Goal: Task Accomplishment & Management: Use online tool/utility

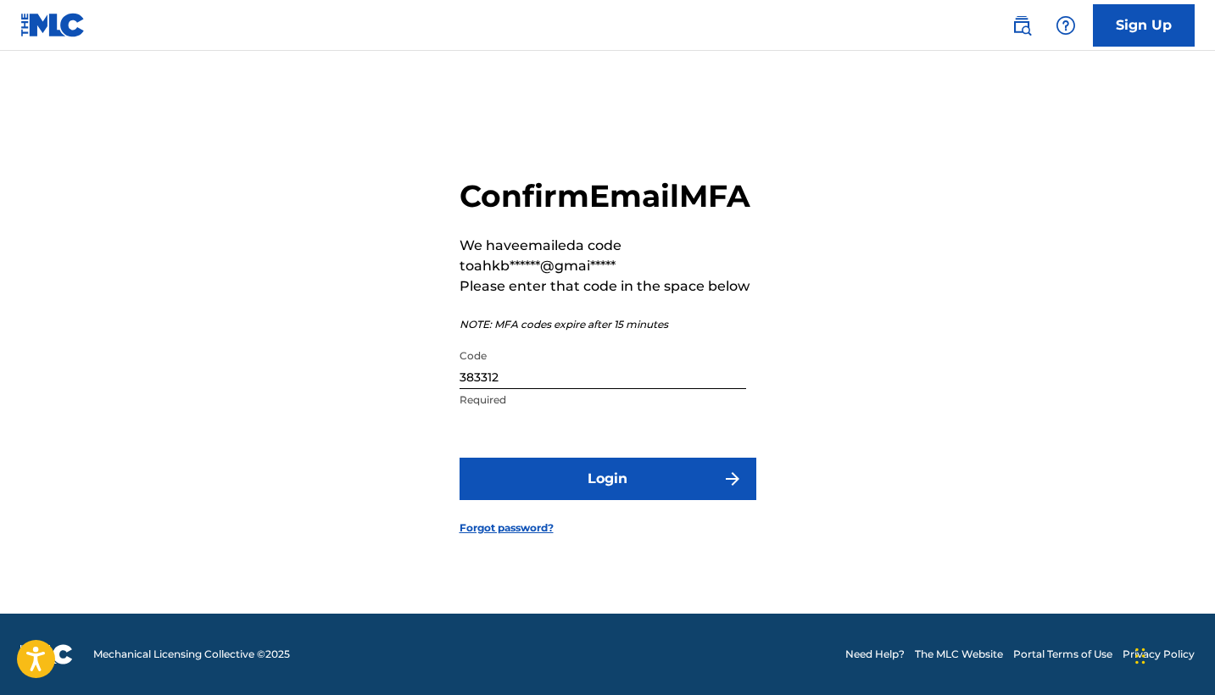
click at [699, 485] on button "Login" at bounding box center [607, 479] width 297 height 42
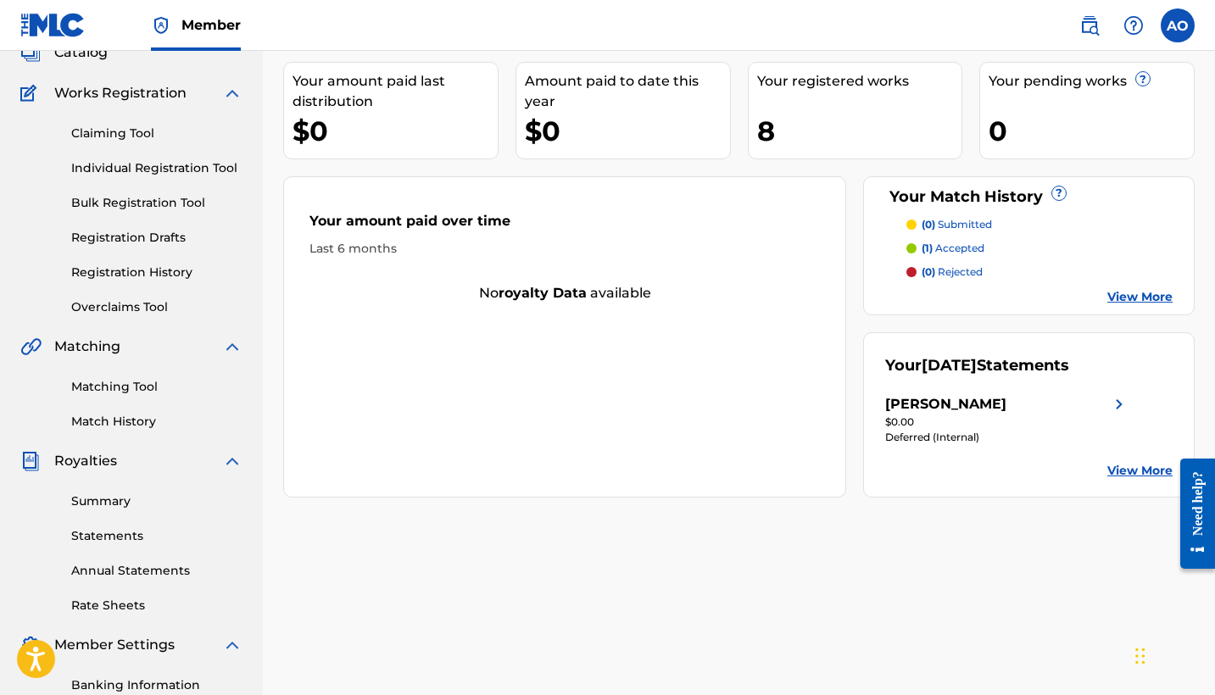
scroll to position [115, 0]
click at [122, 501] on link "Summary" at bounding box center [156, 502] width 171 height 18
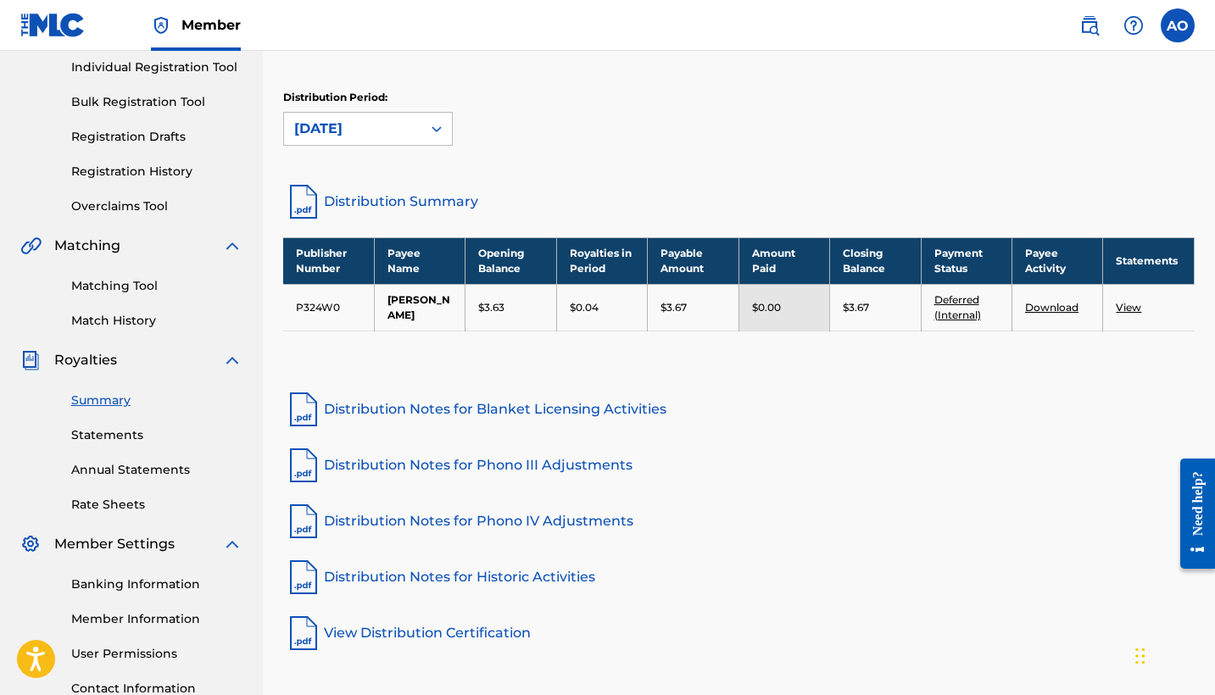
scroll to position [223, 0]
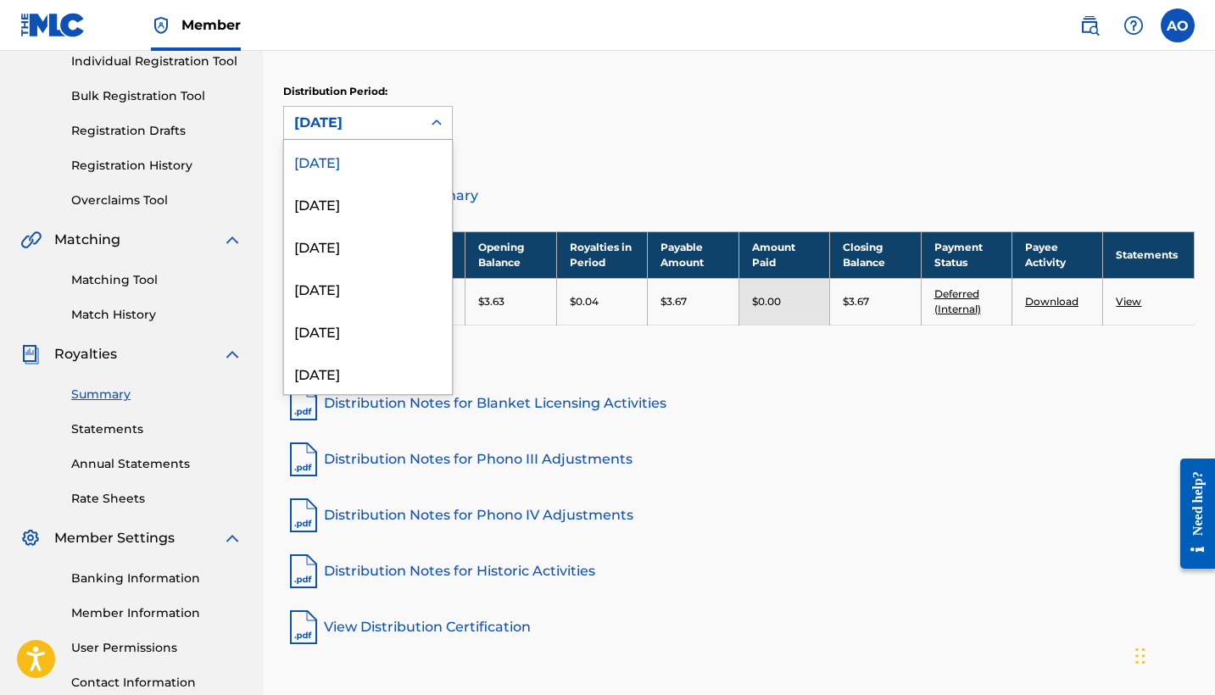
click at [431, 129] on icon at bounding box center [436, 122] width 17 height 17
click at [409, 198] on div "[DATE]" at bounding box center [368, 203] width 168 height 42
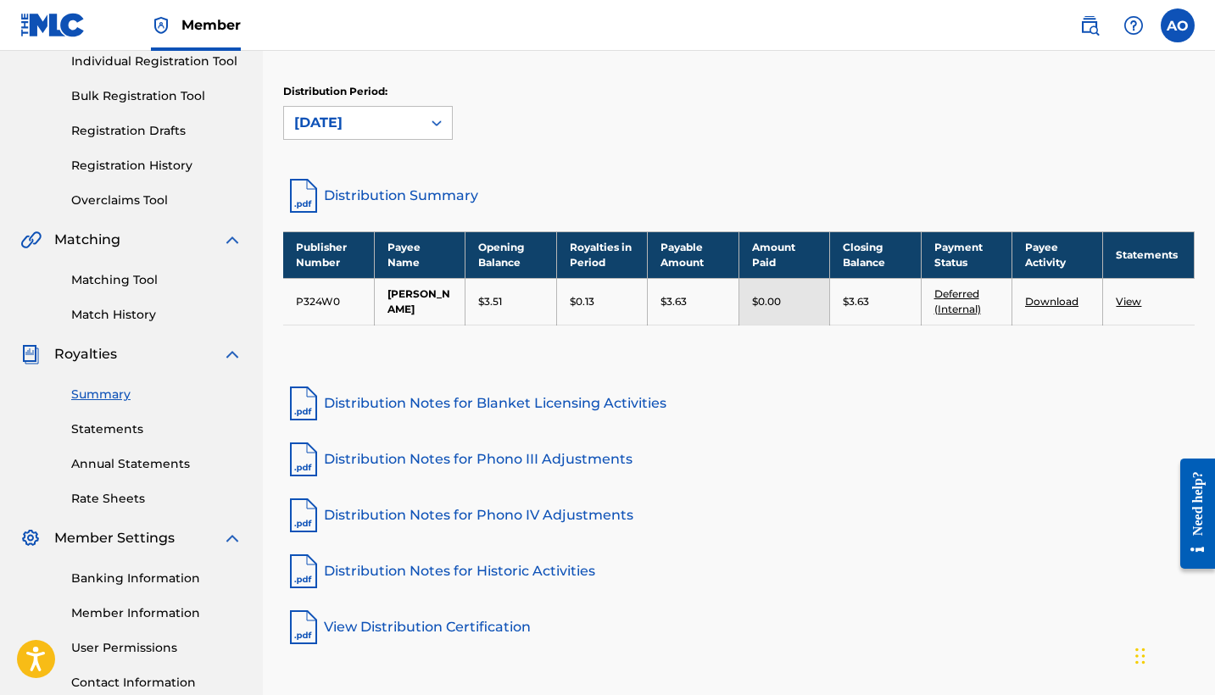
click at [431, 121] on icon at bounding box center [436, 122] width 17 height 17
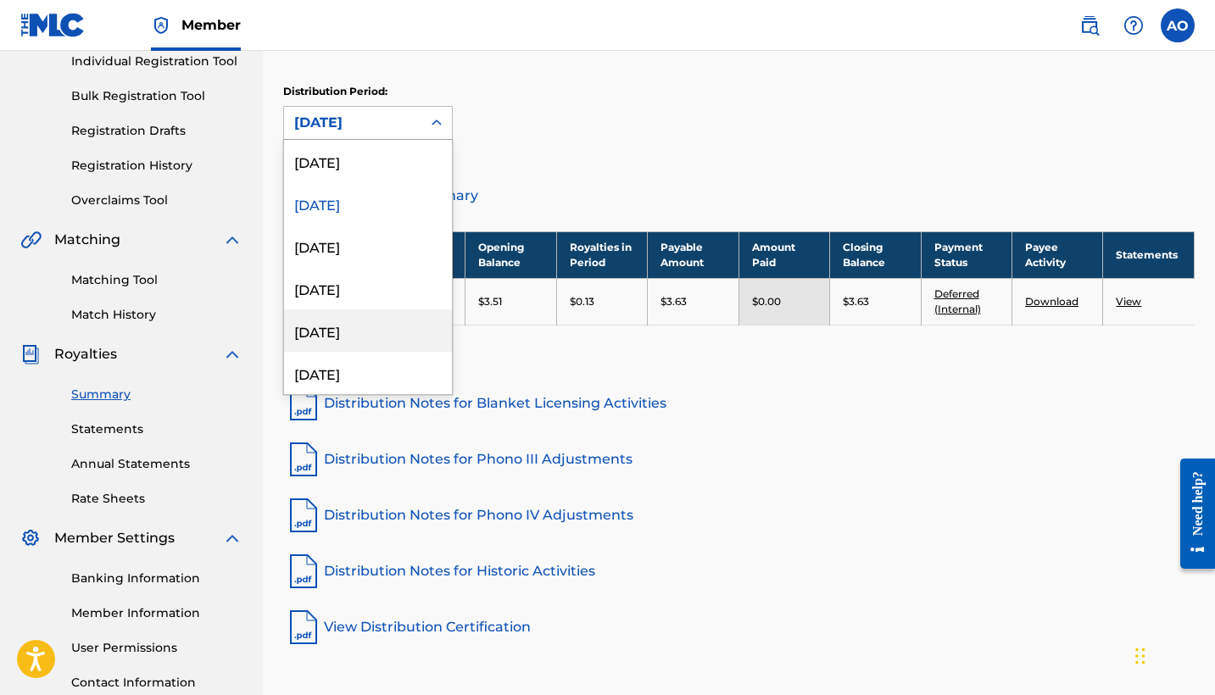
click at [388, 340] on div "[DATE]" at bounding box center [368, 330] width 168 height 42
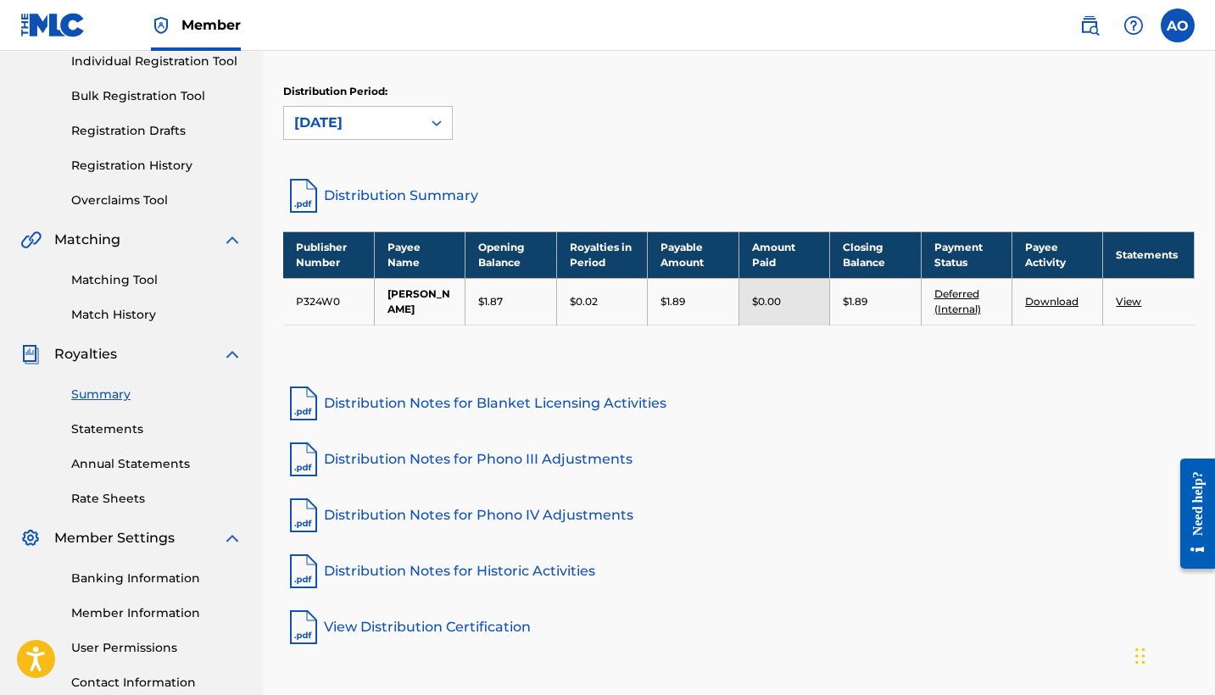
click at [433, 131] on icon at bounding box center [436, 122] width 17 height 17
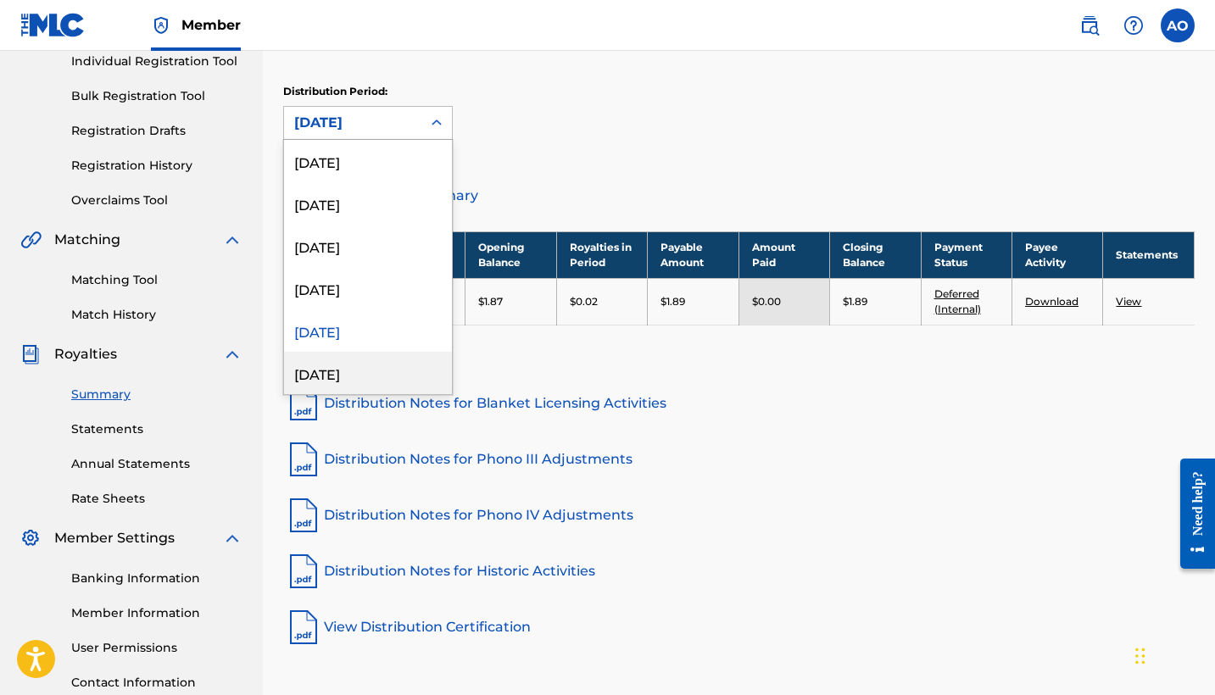
click at [381, 377] on div "[DATE]" at bounding box center [368, 373] width 168 height 42
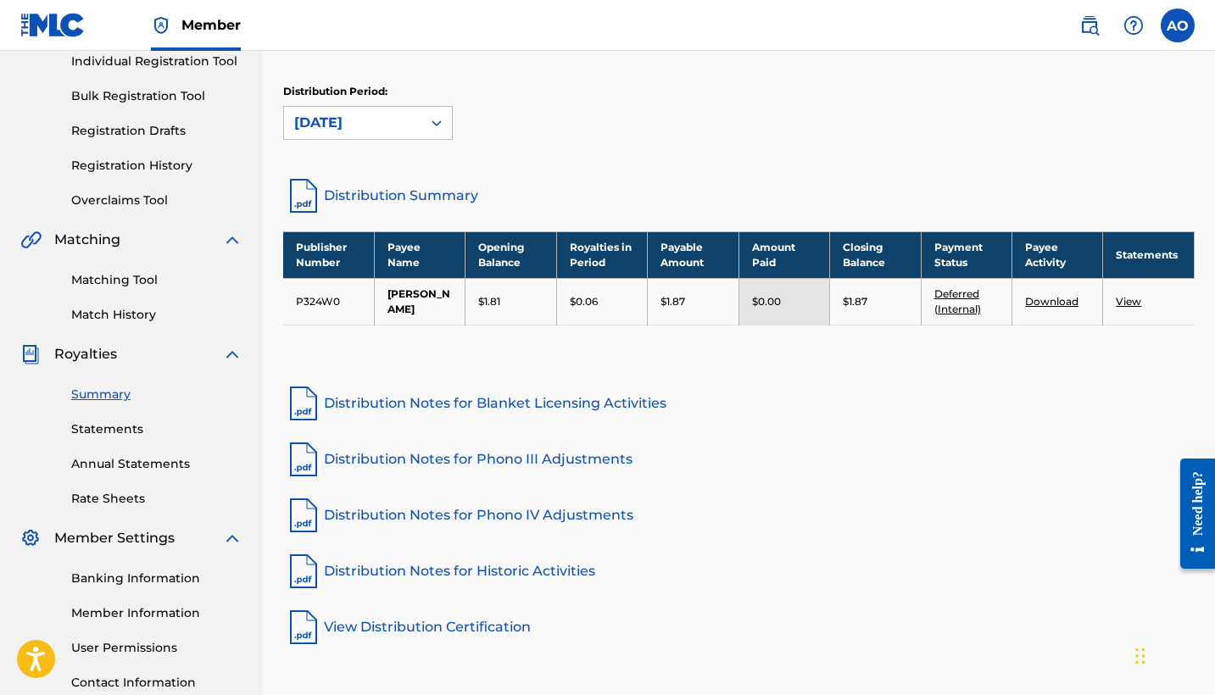
click at [436, 126] on icon at bounding box center [436, 122] width 17 height 17
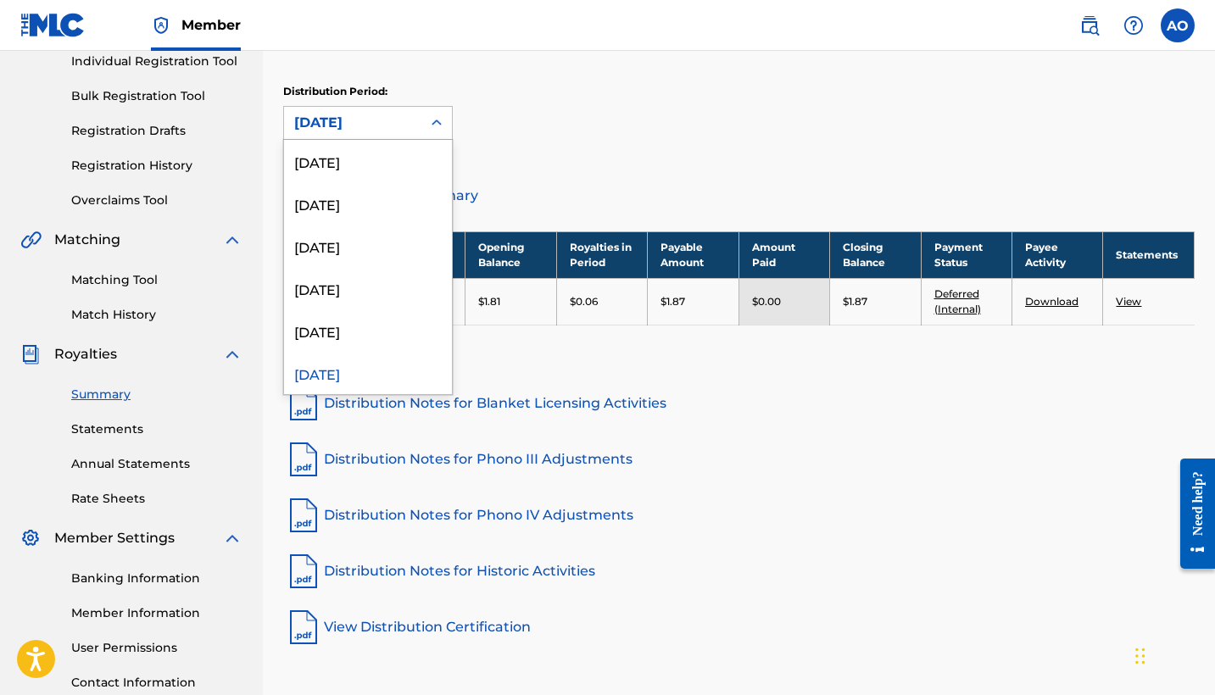
scroll to position [14, 0]
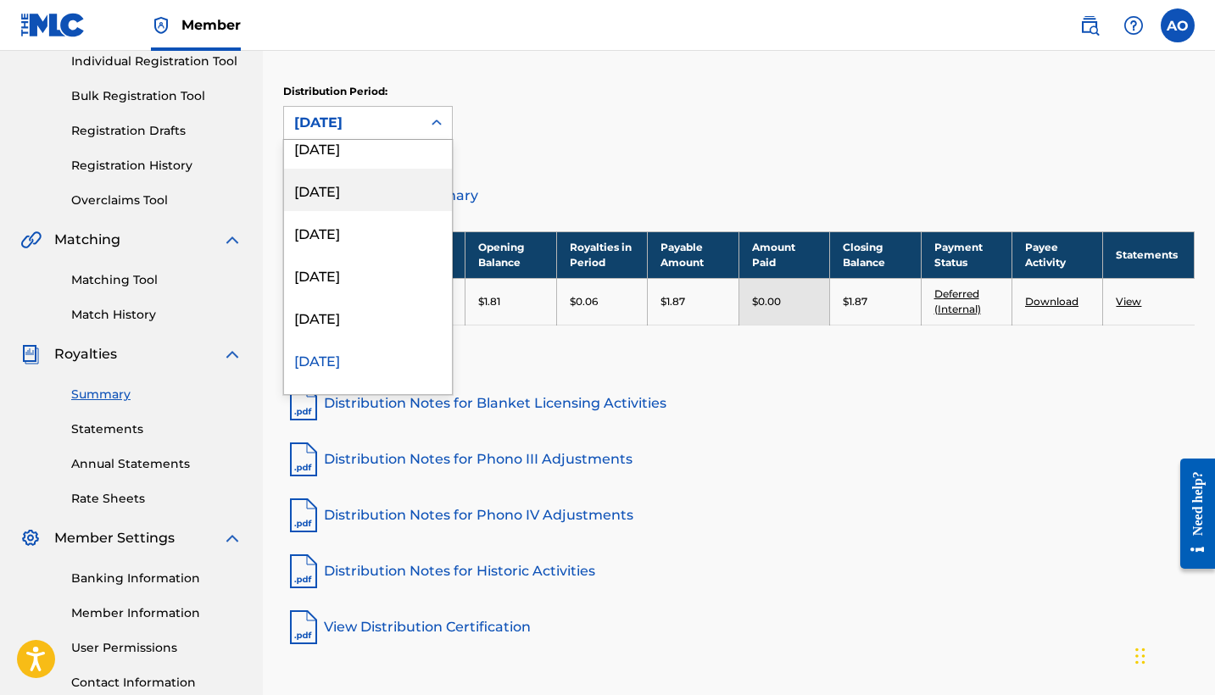
click at [376, 196] on div "[DATE]" at bounding box center [368, 190] width 168 height 42
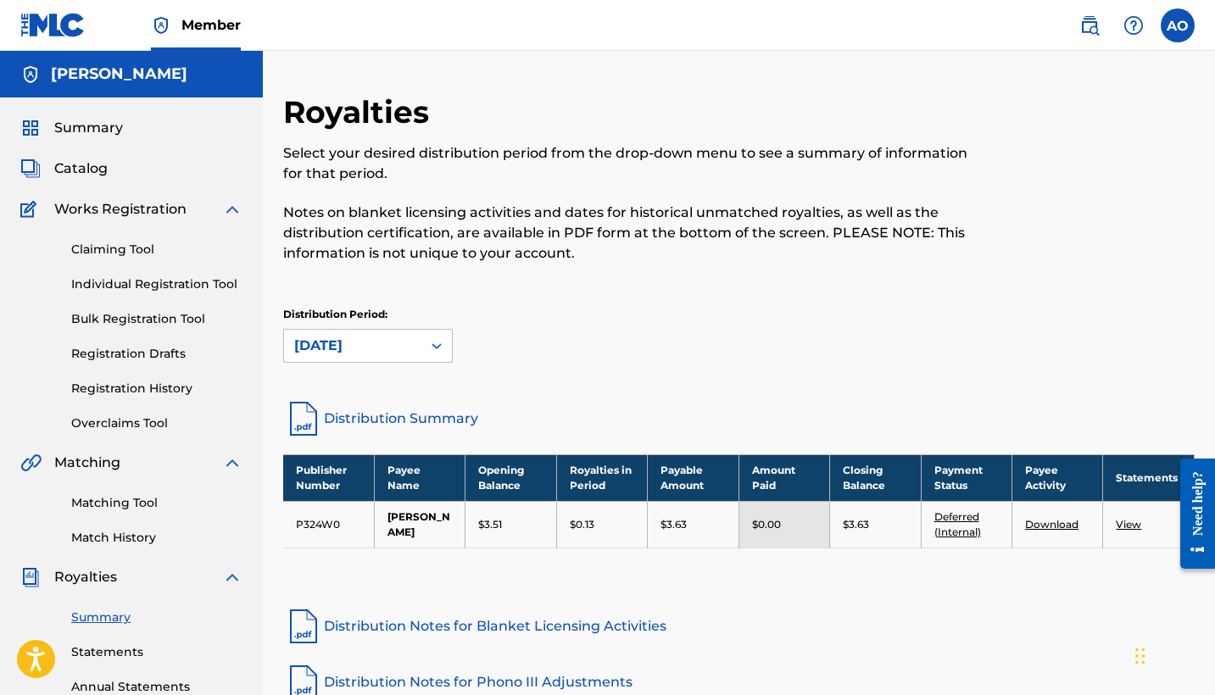
scroll to position [0, 0]
click at [367, 353] on div "[DATE]" at bounding box center [352, 346] width 117 height 20
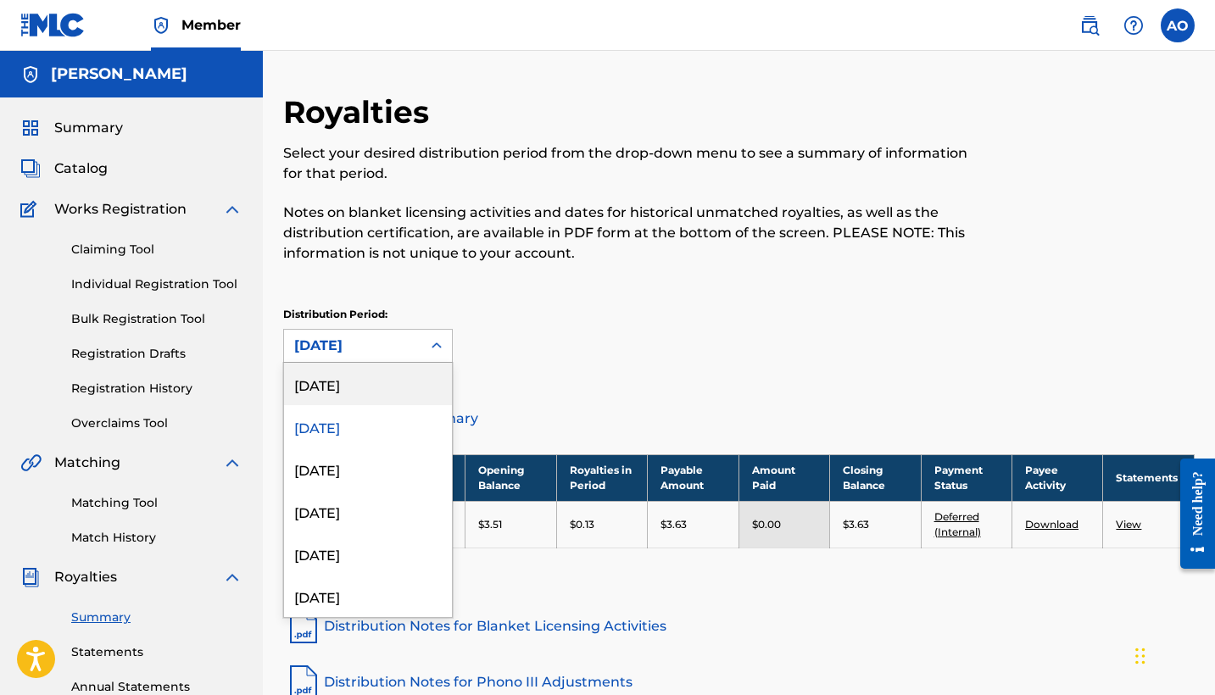
click at [391, 378] on div "[DATE]" at bounding box center [368, 384] width 168 height 42
click at [429, 355] on div at bounding box center [436, 346] width 31 height 31
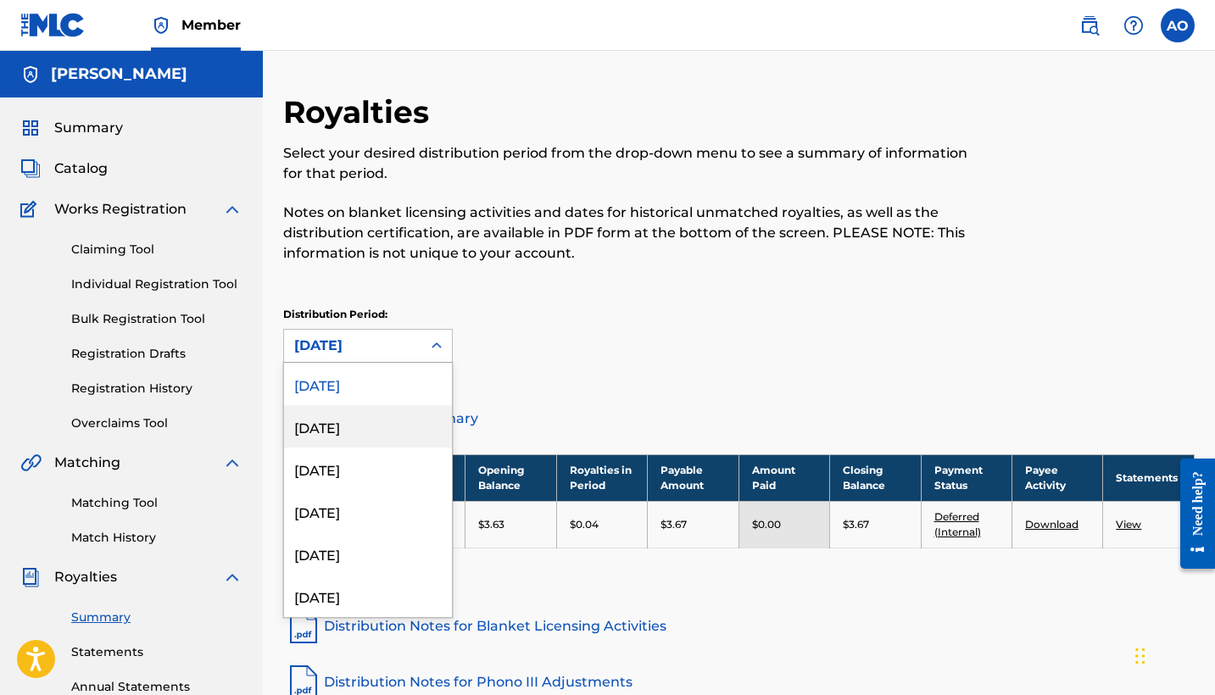
click at [406, 417] on div "[DATE]" at bounding box center [368, 426] width 168 height 42
click at [426, 351] on div at bounding box center [436, 346] width 31 height 31
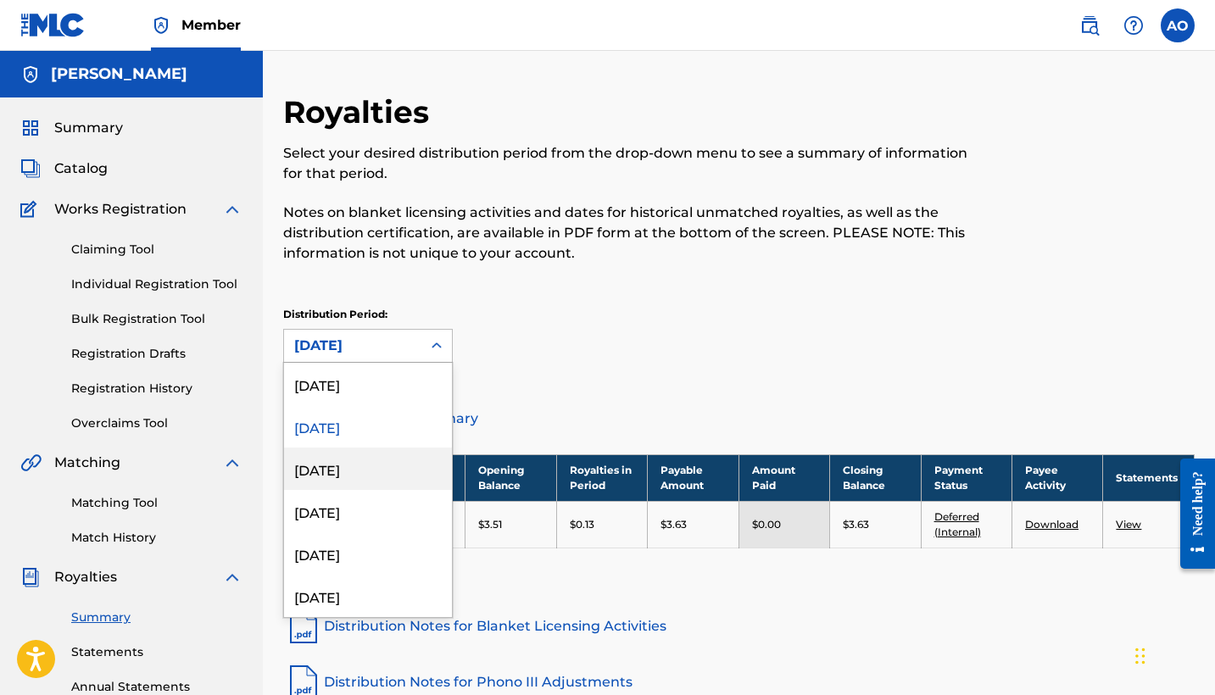
click at [392, 476] on div "[DATE]" at bounding box center [368, 469] width 168 height 42
click at [419, 343] on div "[DATE]" at bounding box center [352, 346] width 137 height 32
click at [397, 502] on div "[DATE]" at bounding box center [368, 511] width 168 height 42
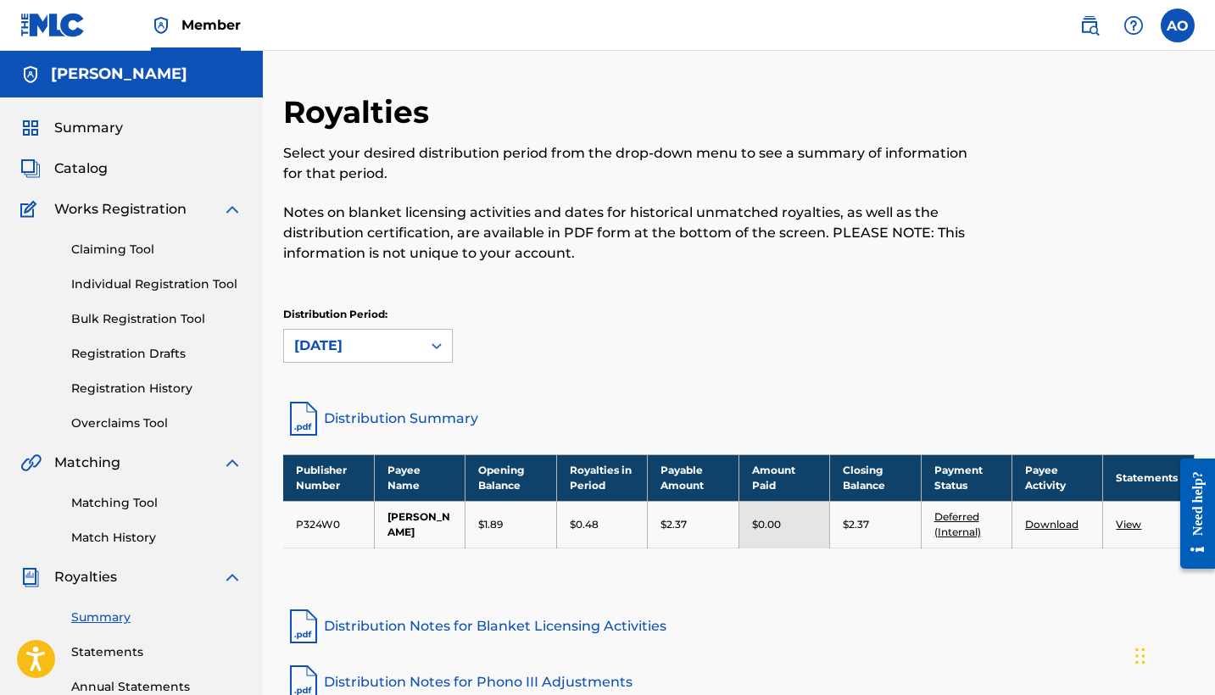
click at [432, 340] on icon at bounding box center [436, 345] width 17 height 17
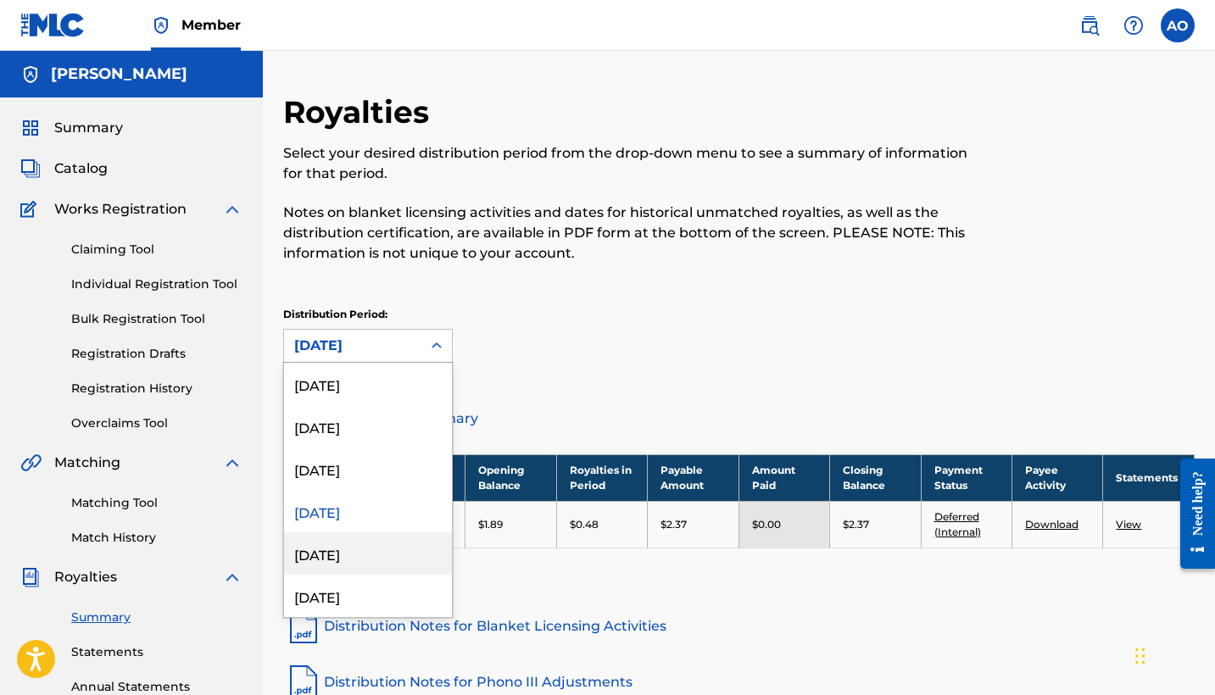
click at [403, 547] on div "[DATE]" at bounding box center [368, 553] width 168 height 42
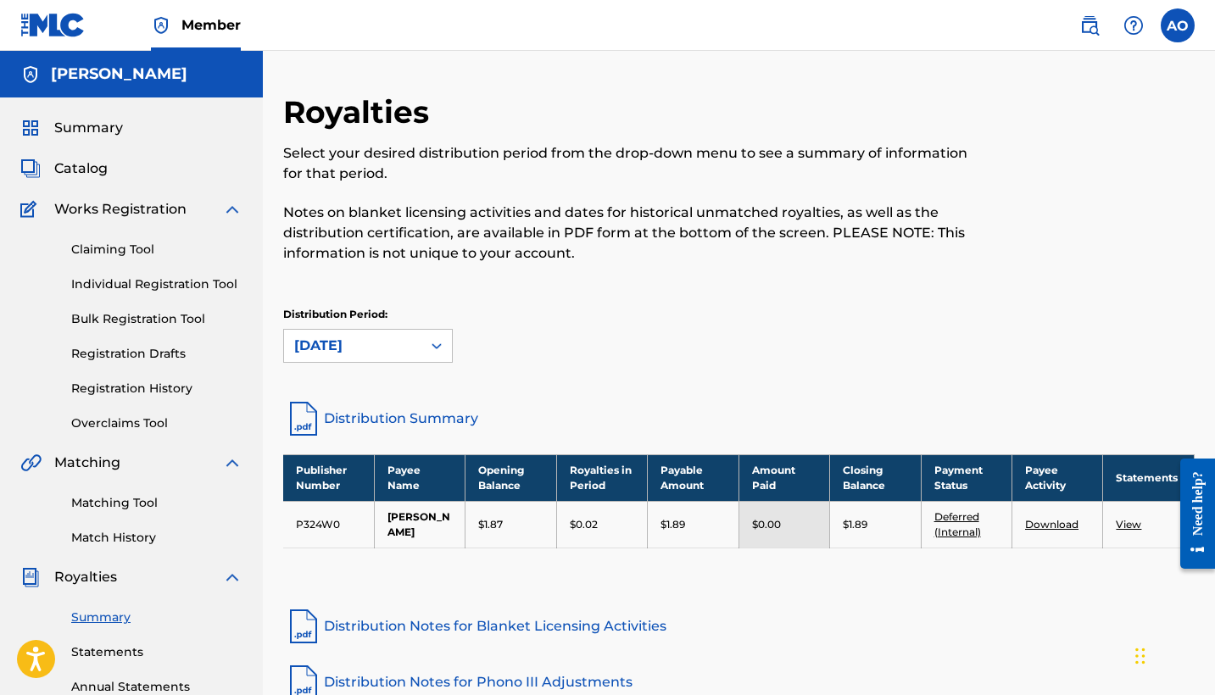
click at [425, 345] on div at bounding box center [436, 346] width 31 height 31
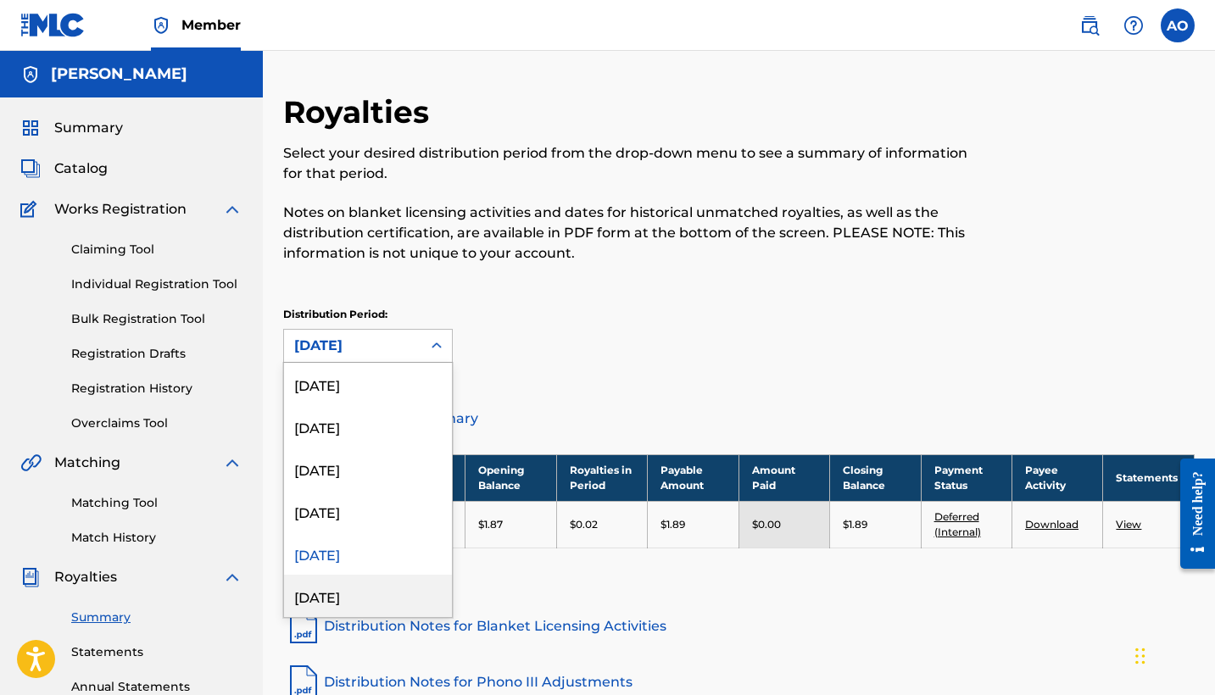
click at [397, 590] on div "[DATE]" at bounding box center [368, 596] width 168 height 42
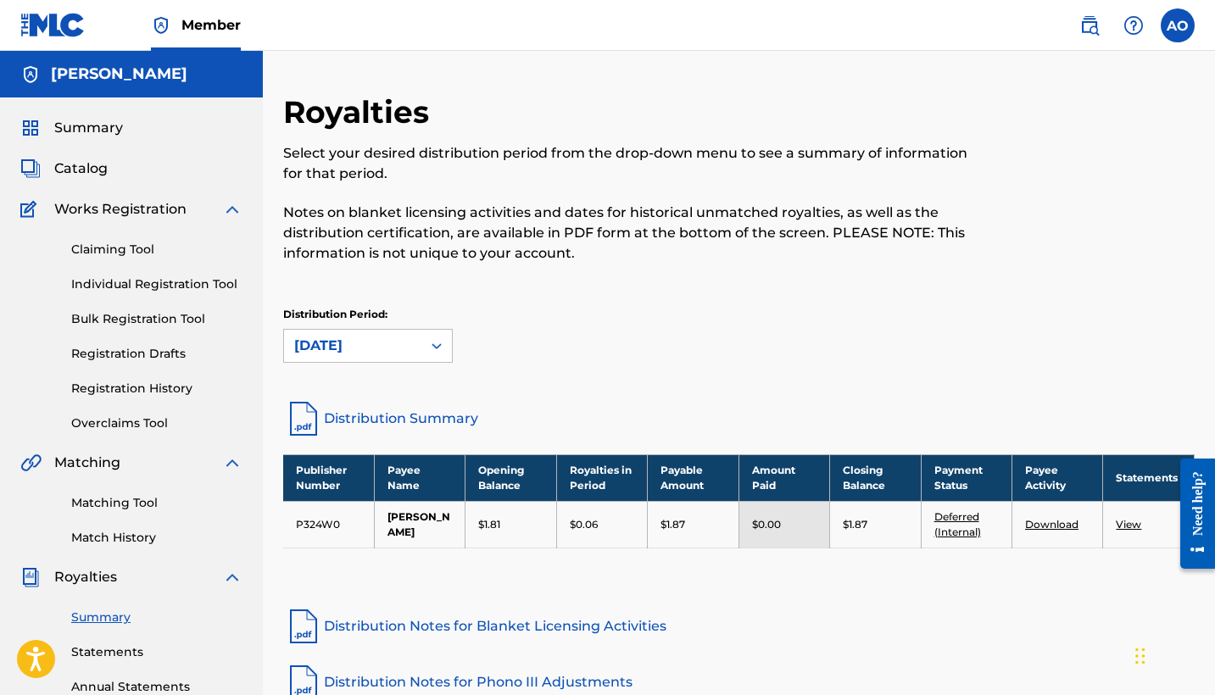
click at [431, 353] on icon at bounding box center [436, 345] width 17 height 17
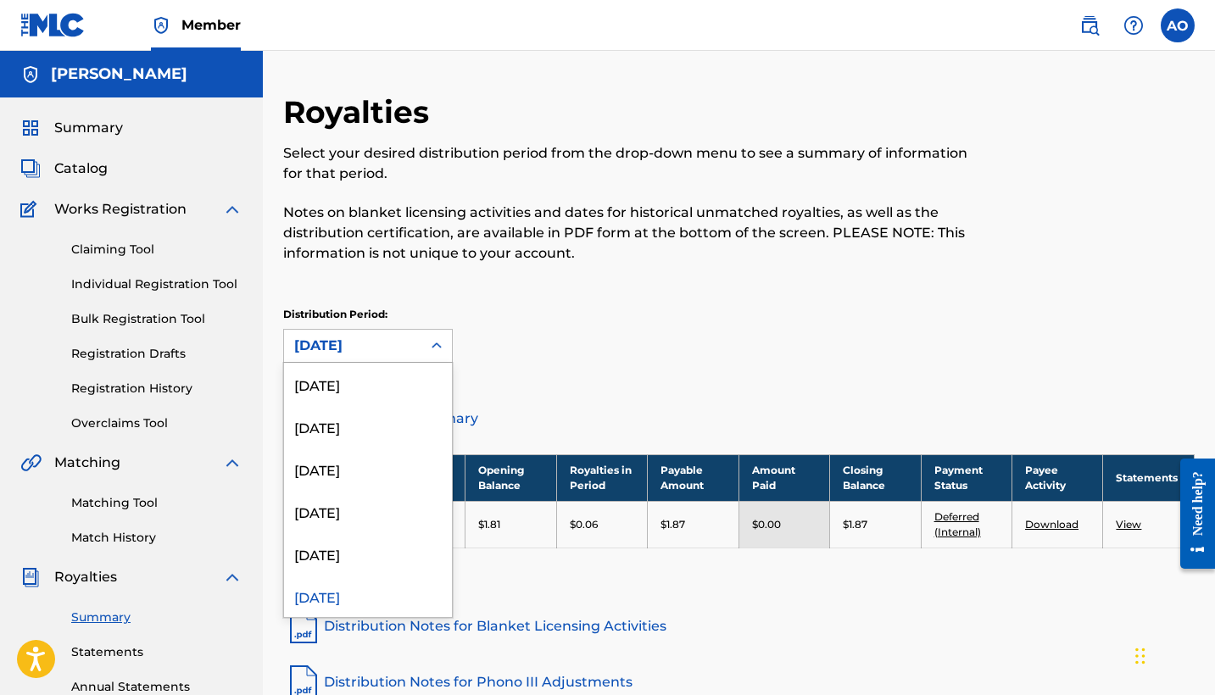
scroll to position [14, 0]
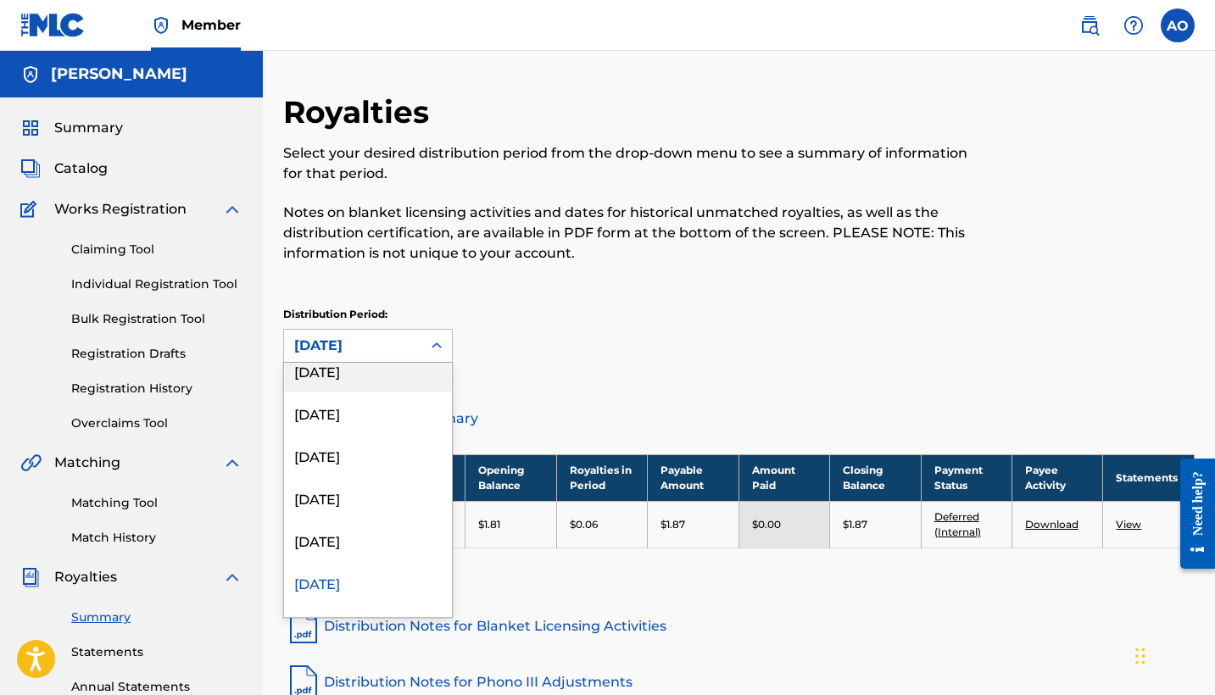
click at [408, 388] on div "[DATE]" at bounding box center [368, 370] width 168 height 42
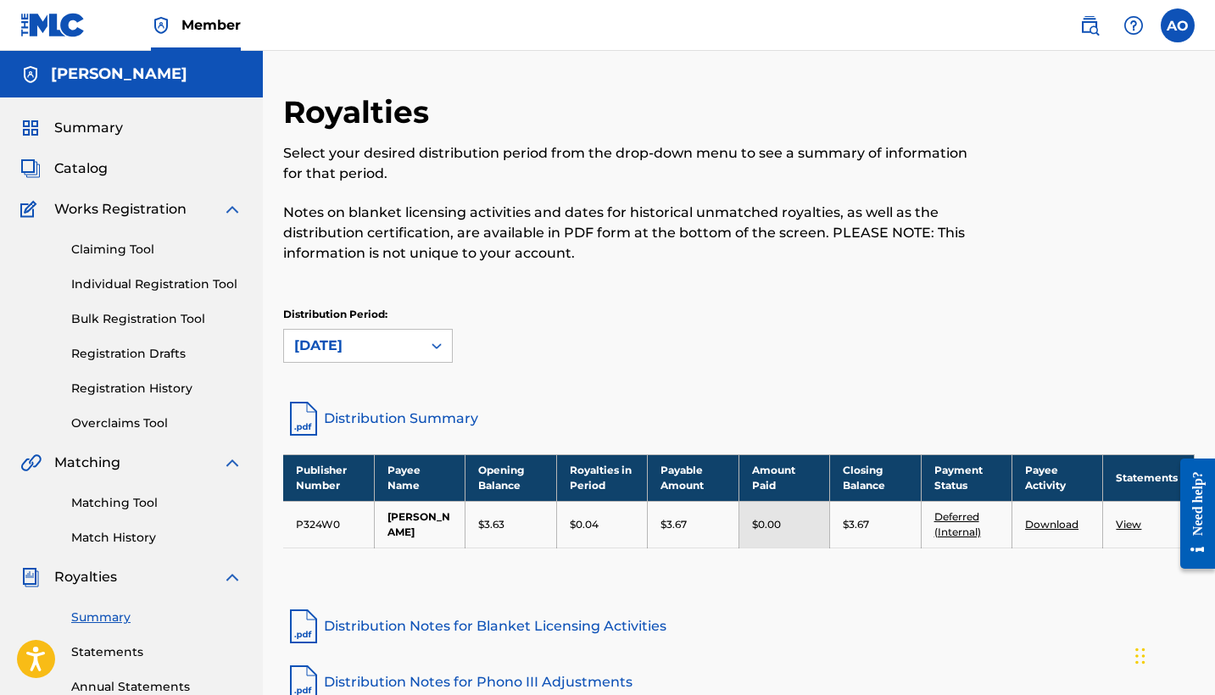
click at [103, 160] on span "Catalog" at bounding box center [80, 169] width 53 height 20
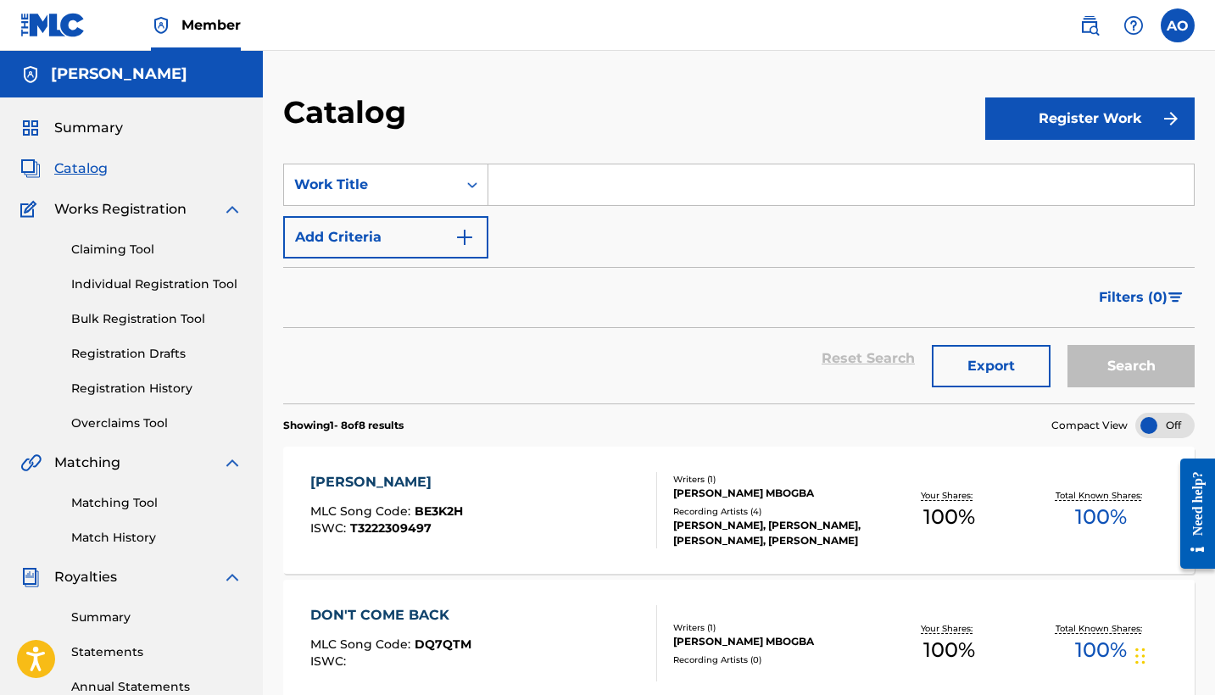
click at [149, 251] on link "Claiming Tool" at bounding box center [156, 250] width 171 height 18
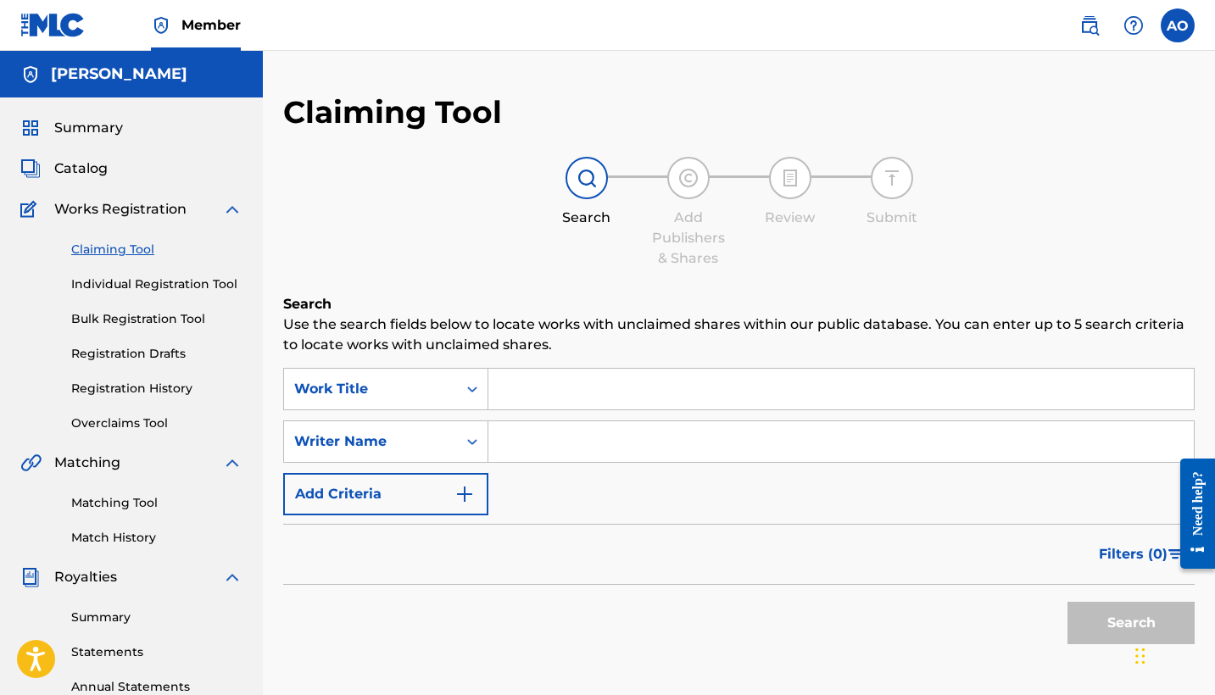
click at [593, 384] on input "Search Form" at bounding box center [840, 389] width 705 height 41
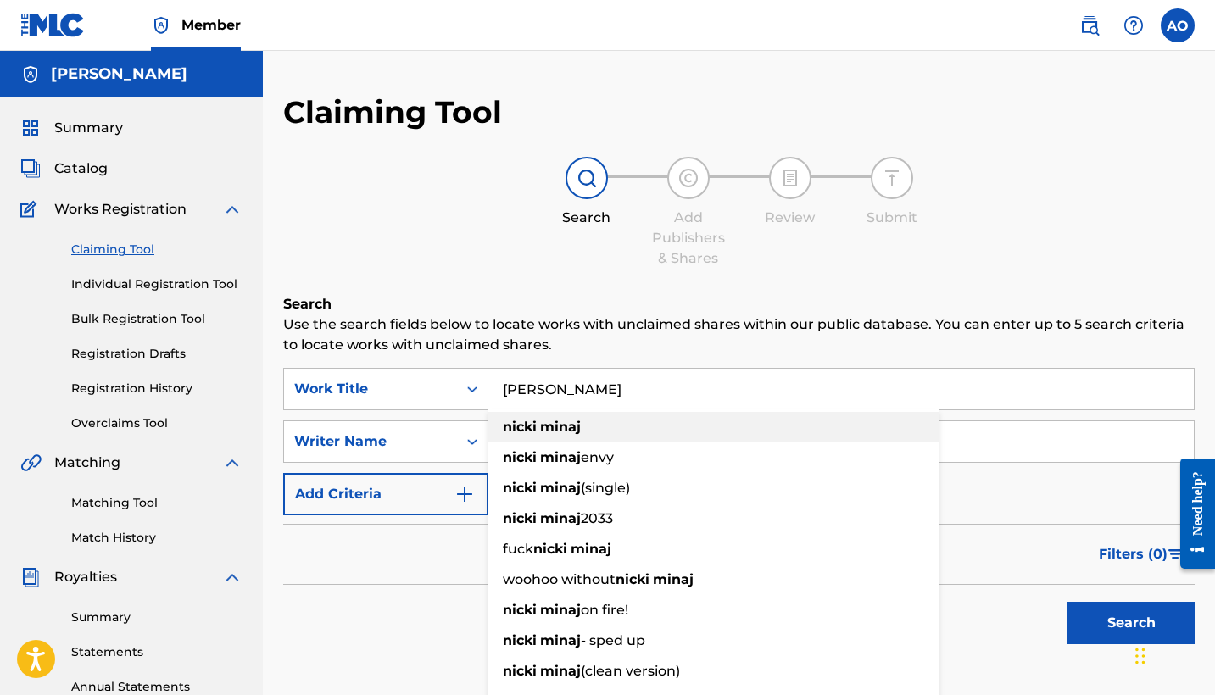
type input "[PERSON_NAME]"
click at [584, 428] on div "[PERSON_NAME]" at bounding box center [713, 427] width 450 height 31
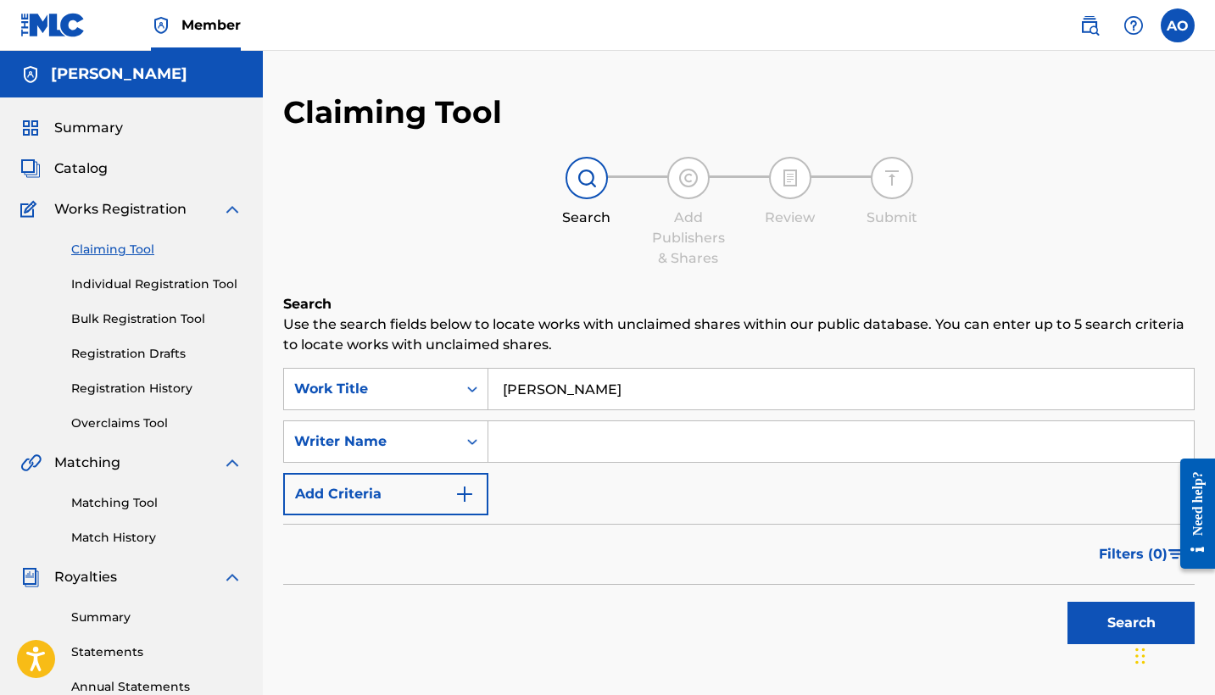
drag, startPoint x: 584, startPoint y: 428, endPoint x: 587, endPoint y: 437, distance: 9.1
click at [587, 437] on input "Search Form" at bounding box center [840, 441] width 705 height 41
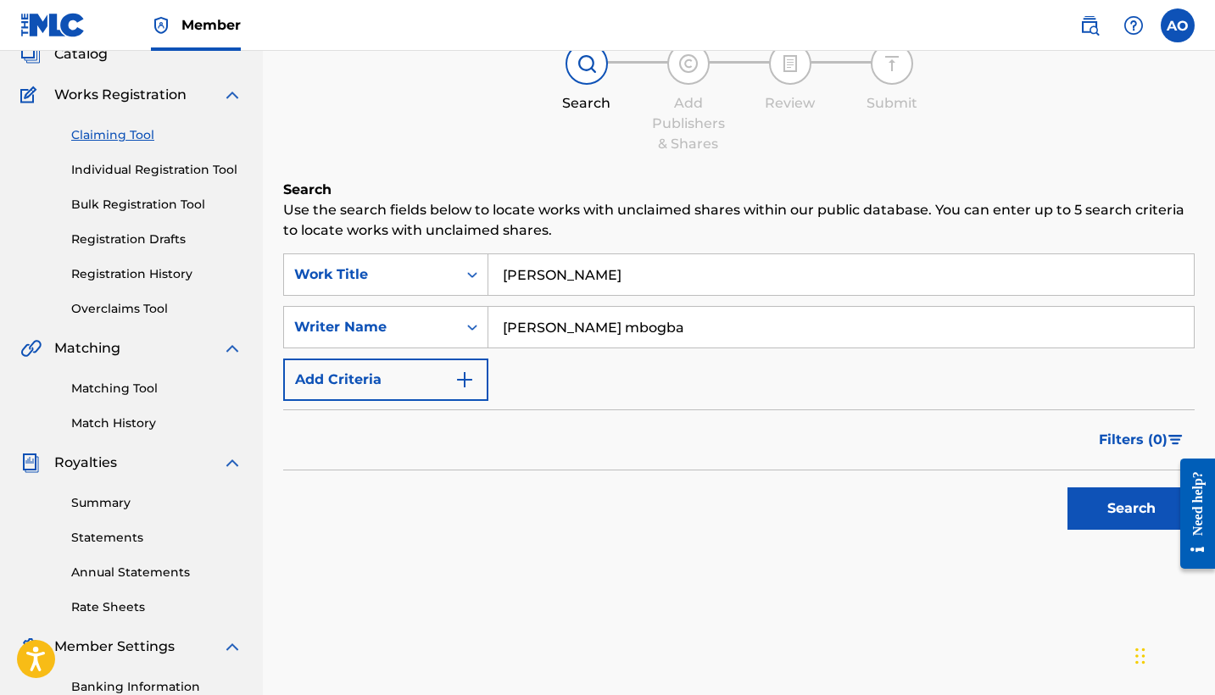
scroll to position [157, 0]
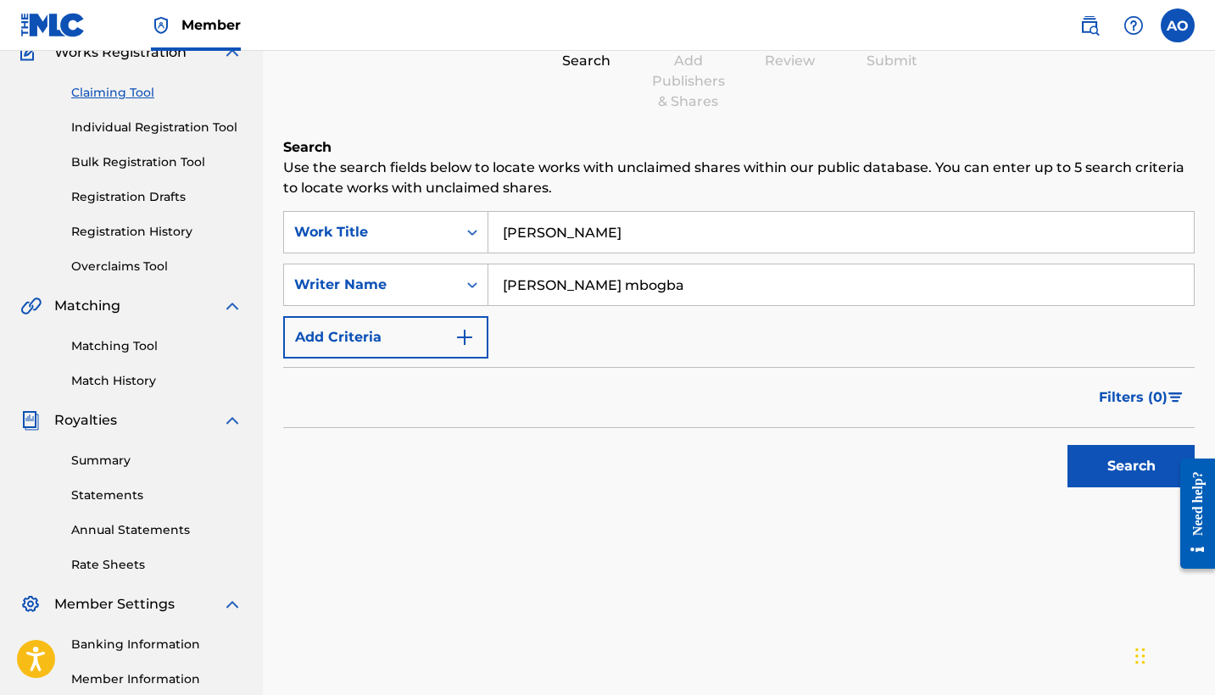
type input "[PERSON_NAME] mbogba"
click at [1077, 471] on button "Search" at bounding box center [1130, 466] width 127 height 42
click at [1118, 467] on button "Search" at bounding box center [1130, 466] width 127 height 42
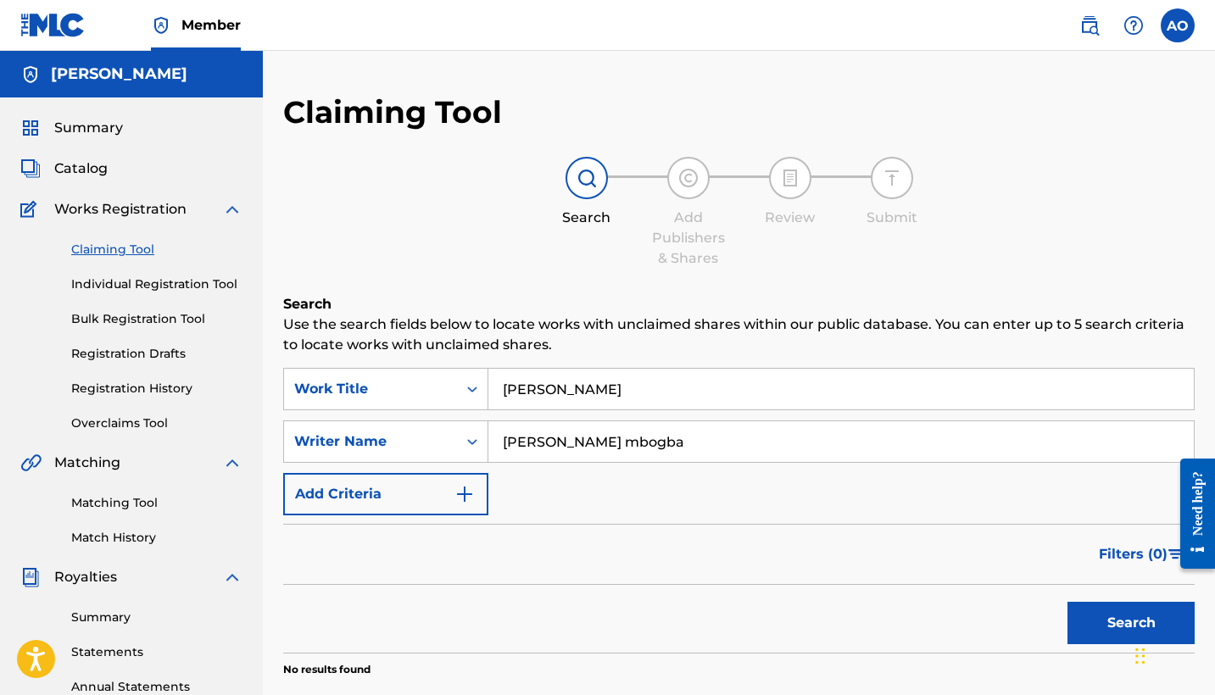
scroll to position [0, 0]
